Goal: Register for event/course

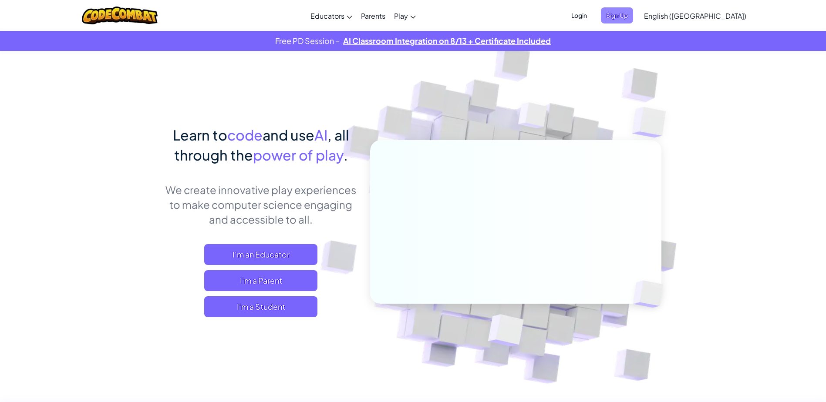
click at [633, 16] on span "Sign Up" at bounding box center [617, 15] width 32 height 16
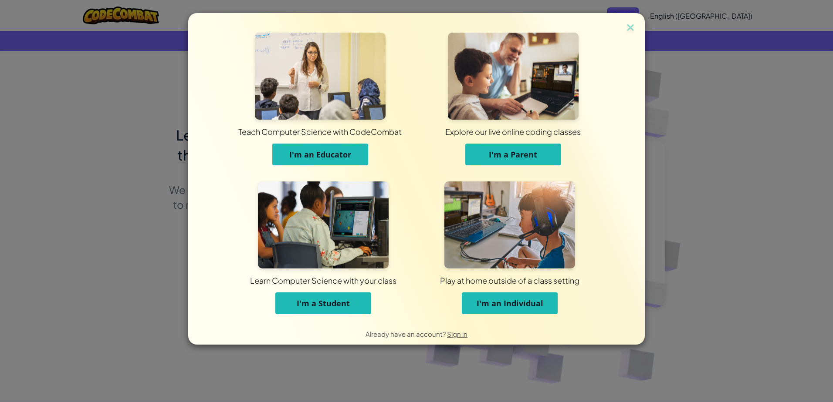
click at [348, 308] on span "I'm a Student" at bounding box center [323, 303] width 53 height 10
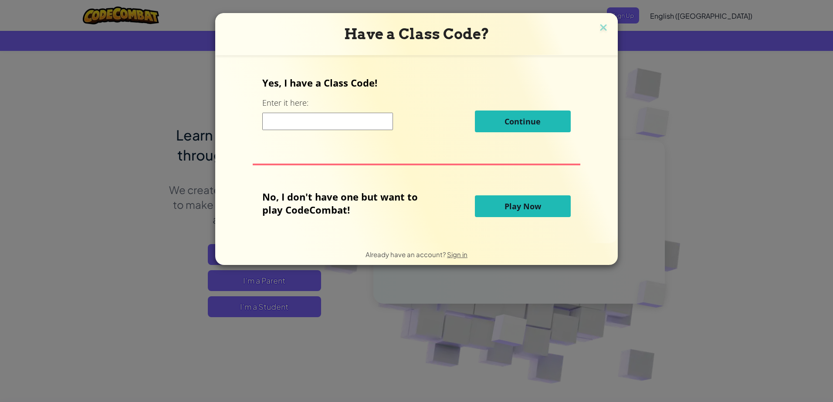
click at [348, 120] on input at bounding box center [327, 121] width 131 height 17
type input "HalfWordThing"
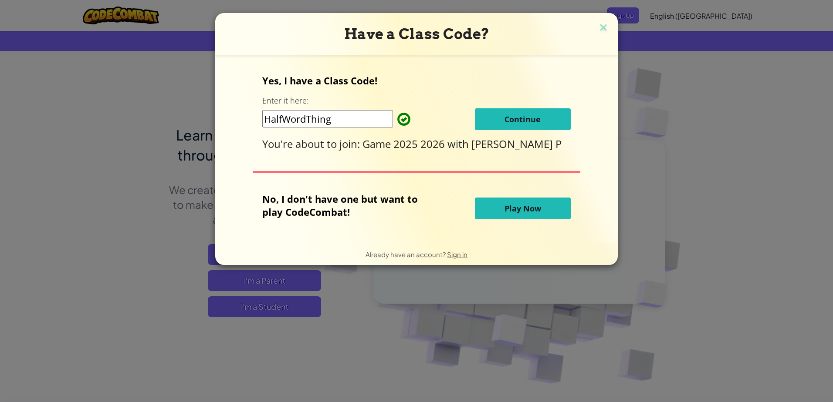
click at [498, 123] on button "Continue" at bounding box center [523, 119] width 96 height 22
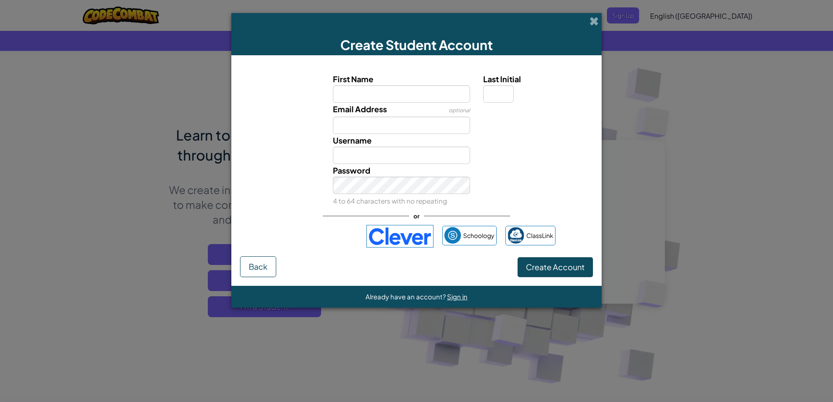
click at [442, 95] on input "First Name" at bounding box center [402, 93] width 138 height 17
type input "Astian"
type input "L"
type input "cc.ft@pcsb.org"
type input "AstianL"
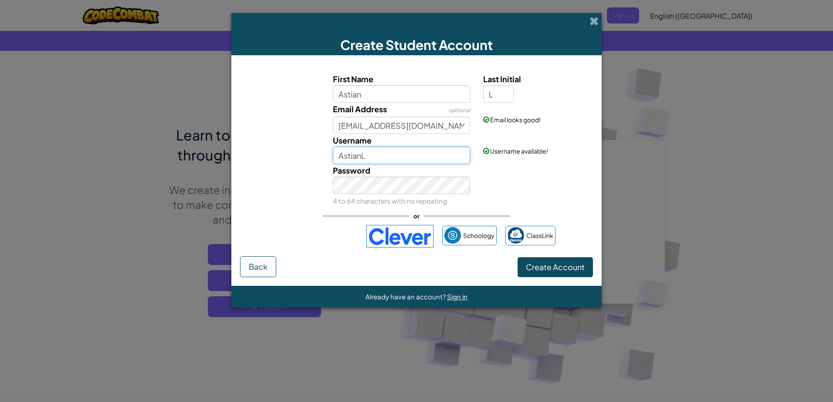
click at [424, 148] on input "AstianL" at bounding box center [402, 155] width 138 height 17
click at [430, 195] on div "Password 4 to 64 characters with no repeating" at bounding box center [401, 185] width 151 height 43
click at [554, 273] on button "Create Account" at bounding box center [554, 267] width 75 height 20
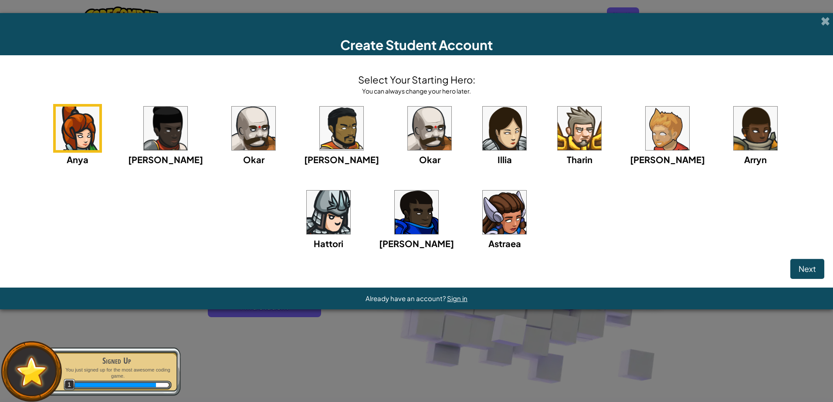
click at [781, 132] on div "Anya Ida Okar Alejandro Okar Illia Tharin Ned Arryn Hattori Gordon Astraea" at bounding box center [416, 188] width 815 height 168
click at [350, 191] on img at bounding box center [329, 213] width 44 height 44
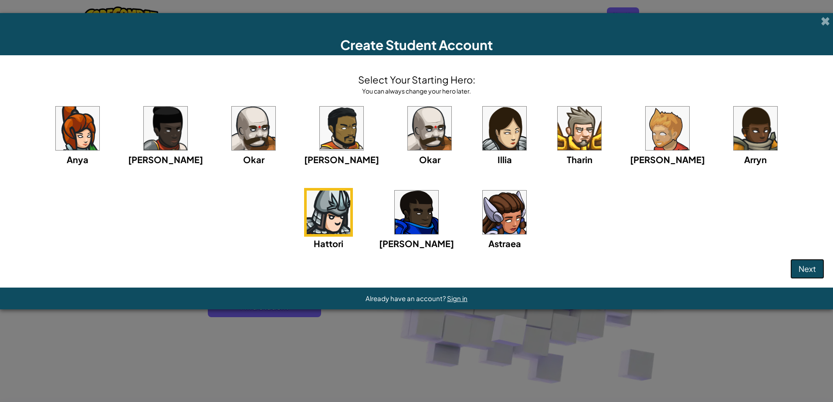
click at [805, 276] on button "Next" at bounding box center [807, 269] width 34 height 20
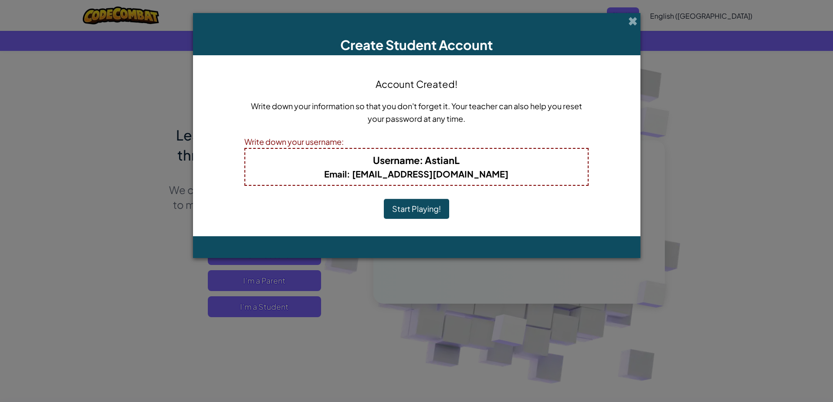
click at [441, 166] on b "Username : AstianL" at bounding box center [416, 160] width 87 height 12
click at [429, 206] on button "Start Playing!" at bounding box center [416, 209] width 65 height 20
